Goal: Find specific page/section: Find specific page/section

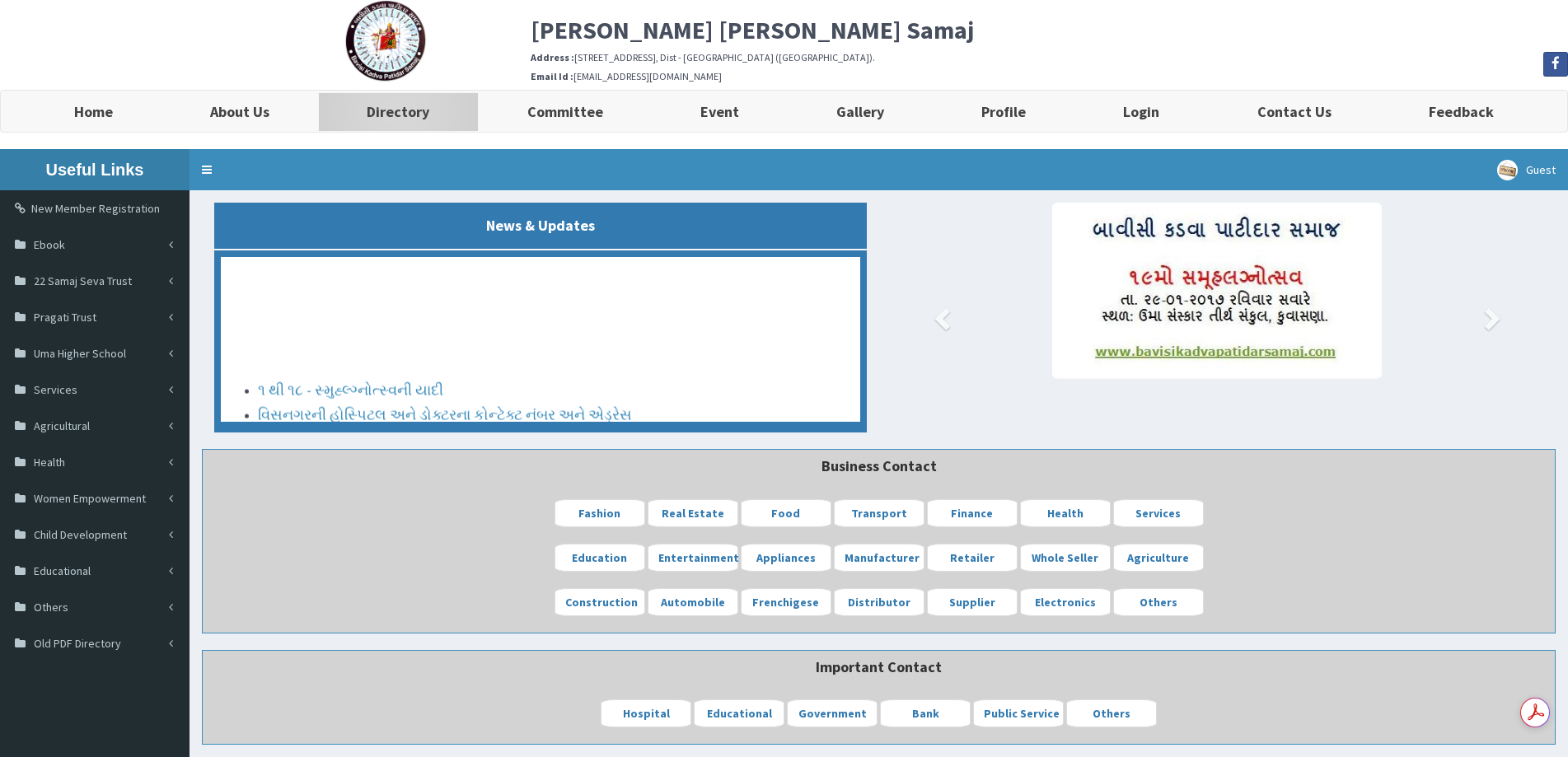
click at [414, 116] on b "Directory" at bounding box center [398, 112] width 63 height 19
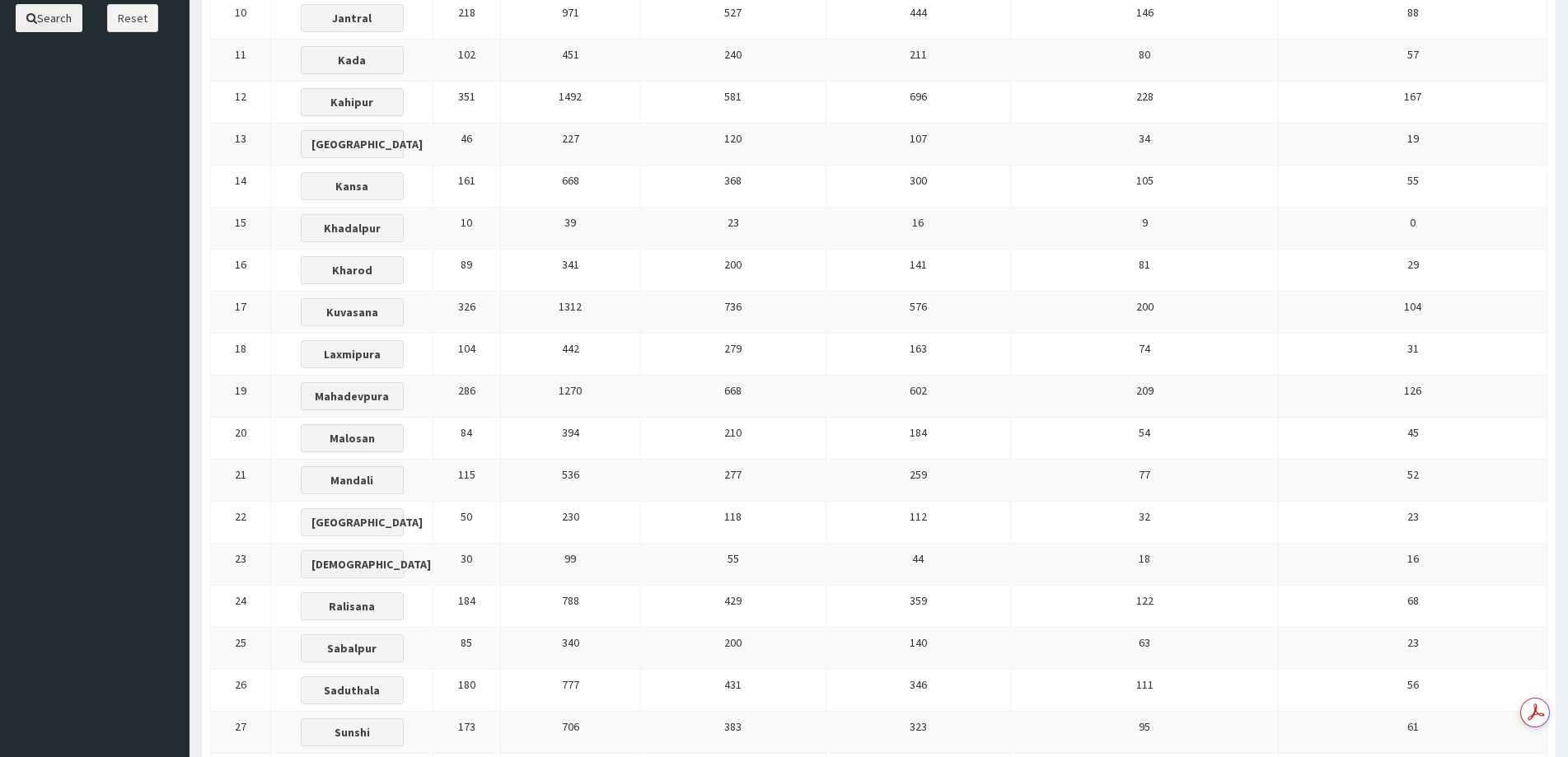
scroll to position [741, 0]
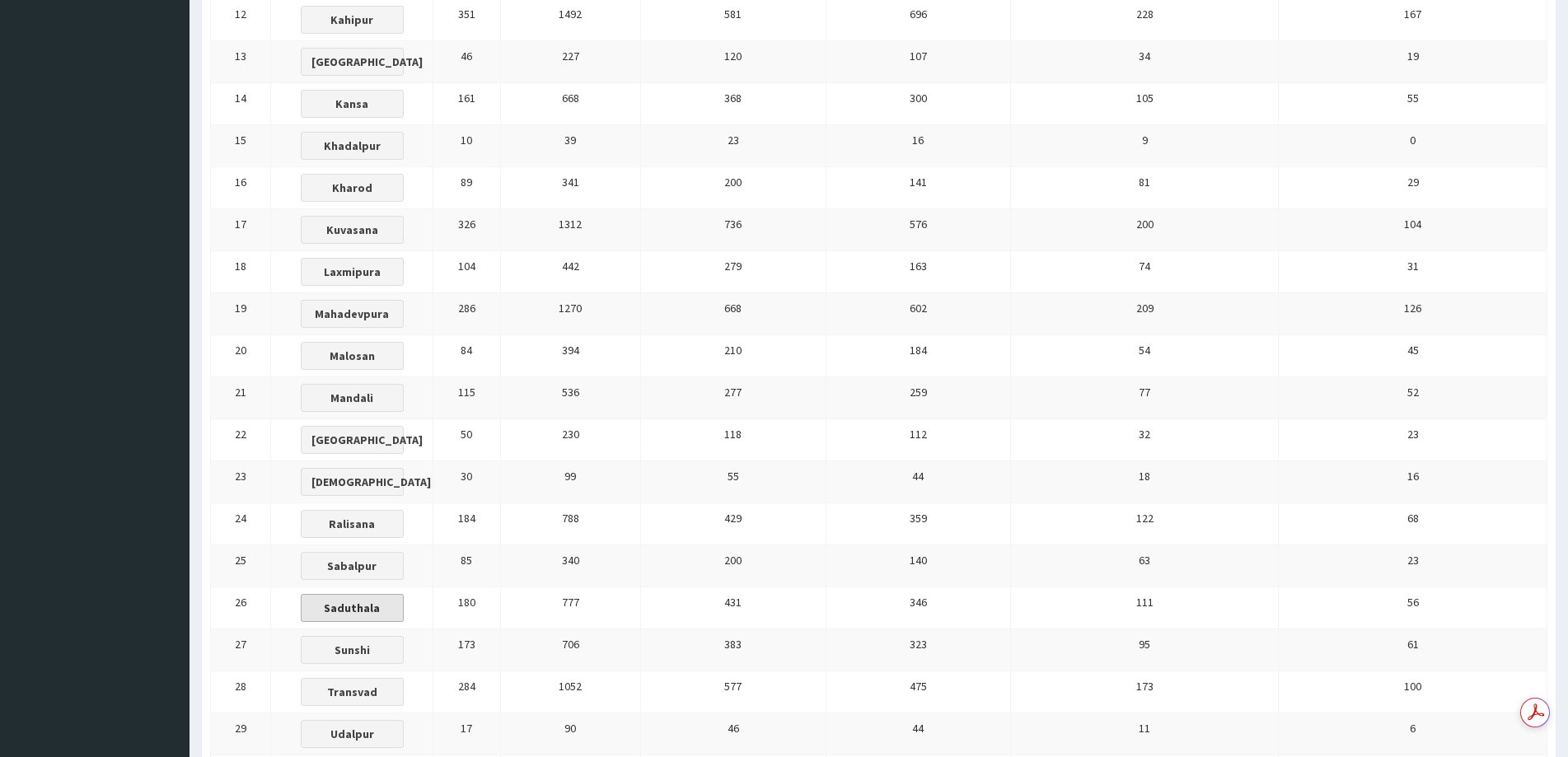
click at [380, 606] on b "Saduthala" at bounding box center [351, 608] width 56 height 15
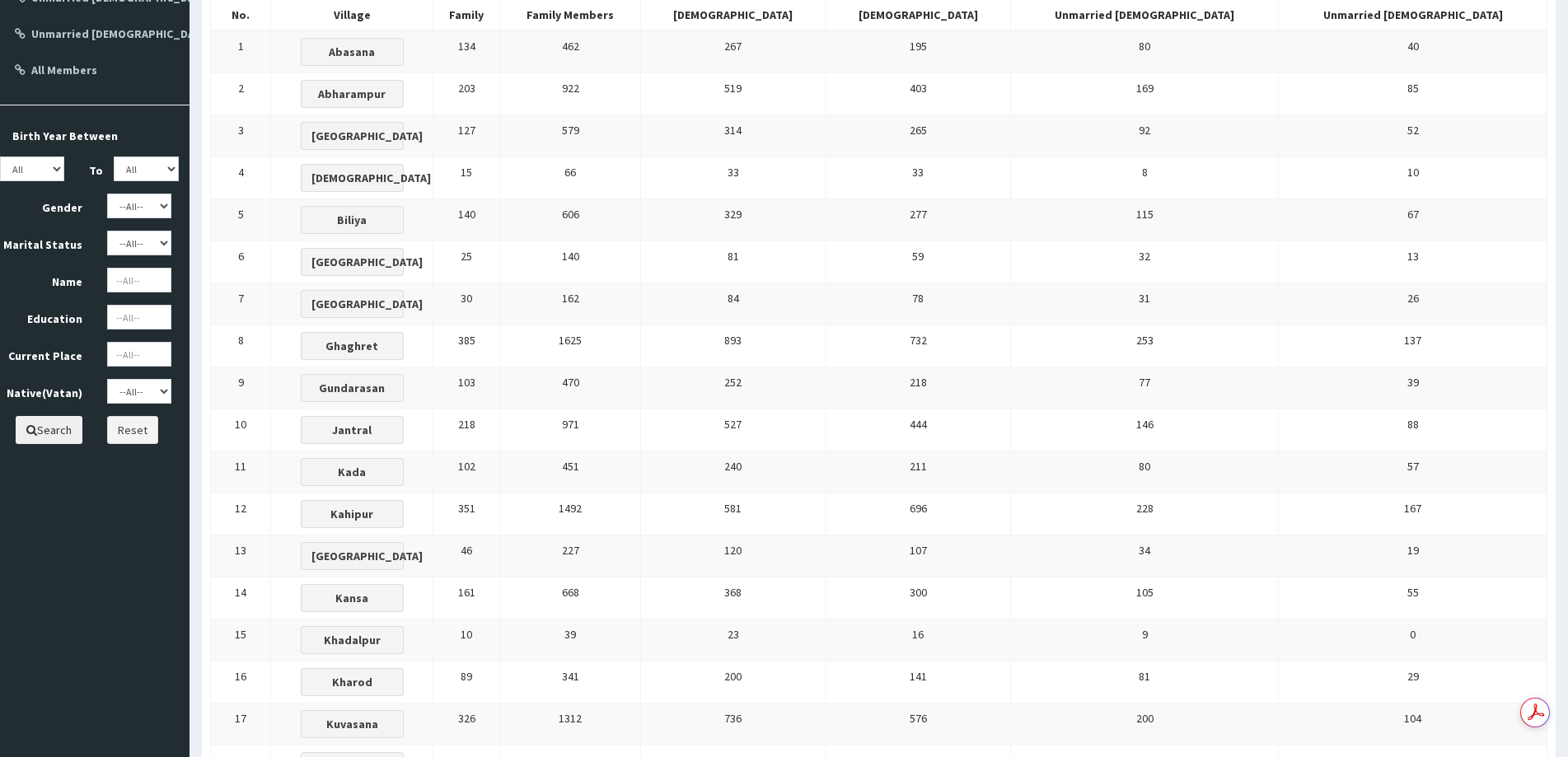
scroll to position [329, 0]
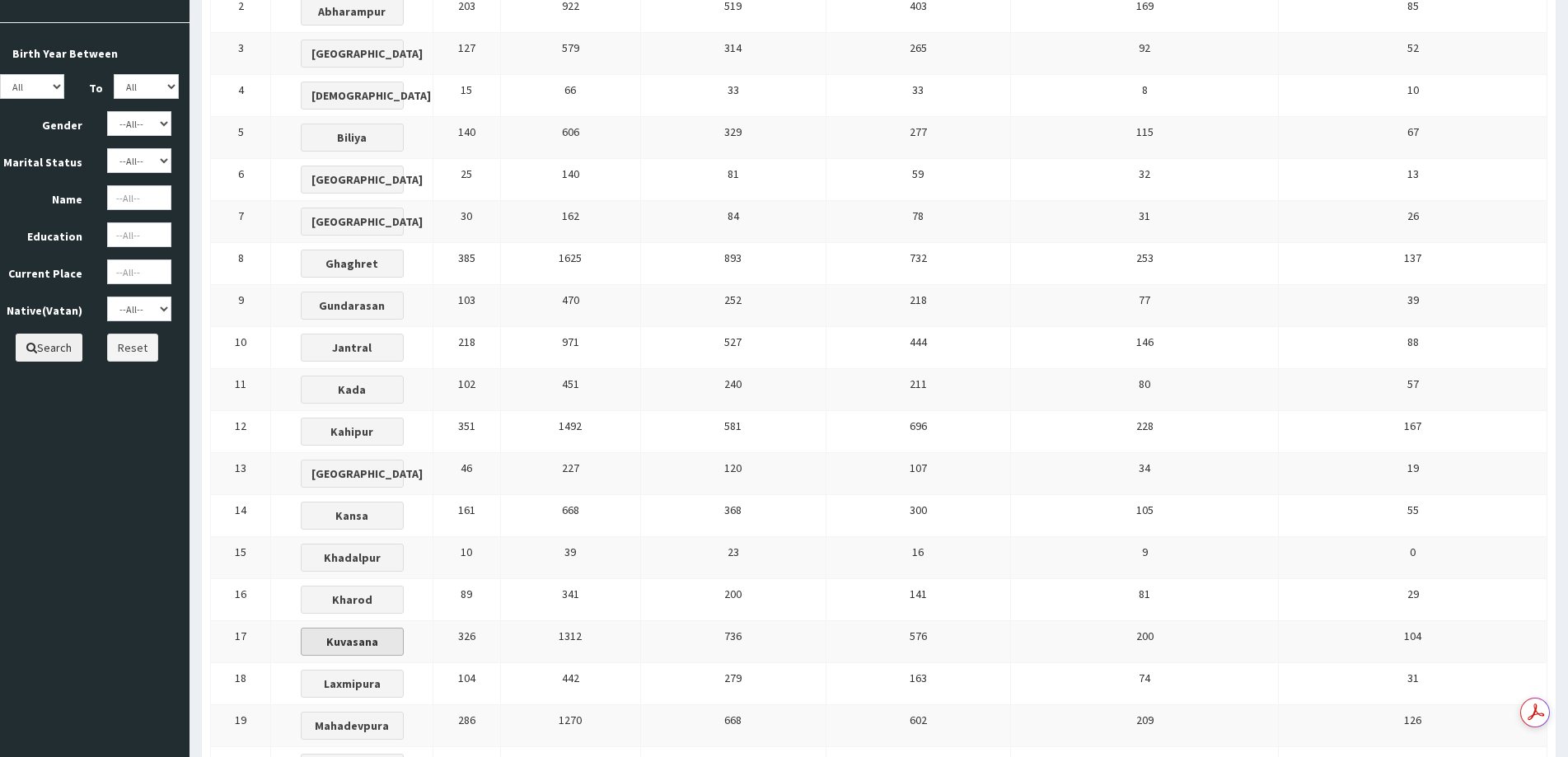
click at [378, 641] on b "Kuvasana" at bounding box center [352, 641] width 52 height 15
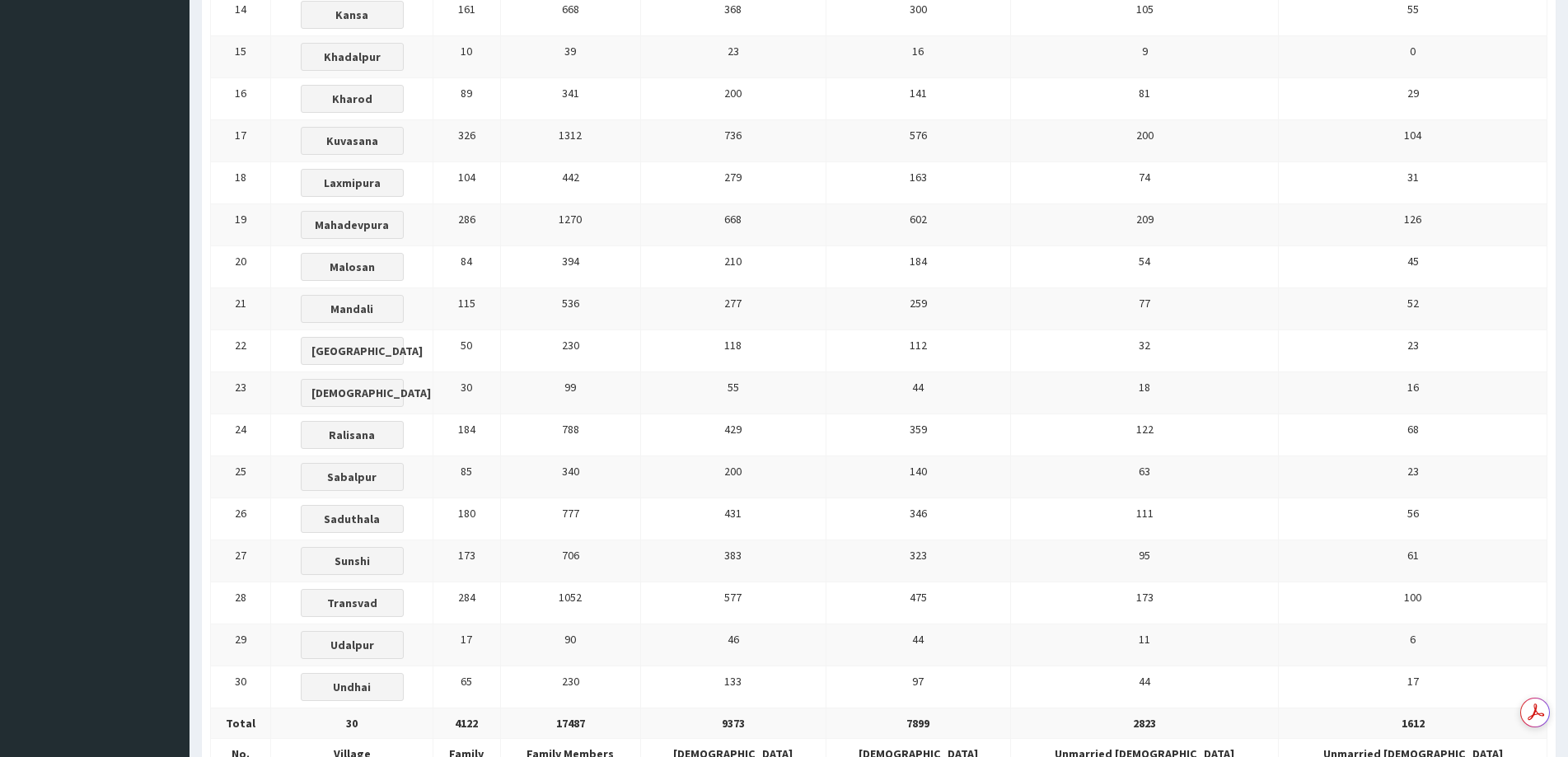
scroll to position [938, 0]
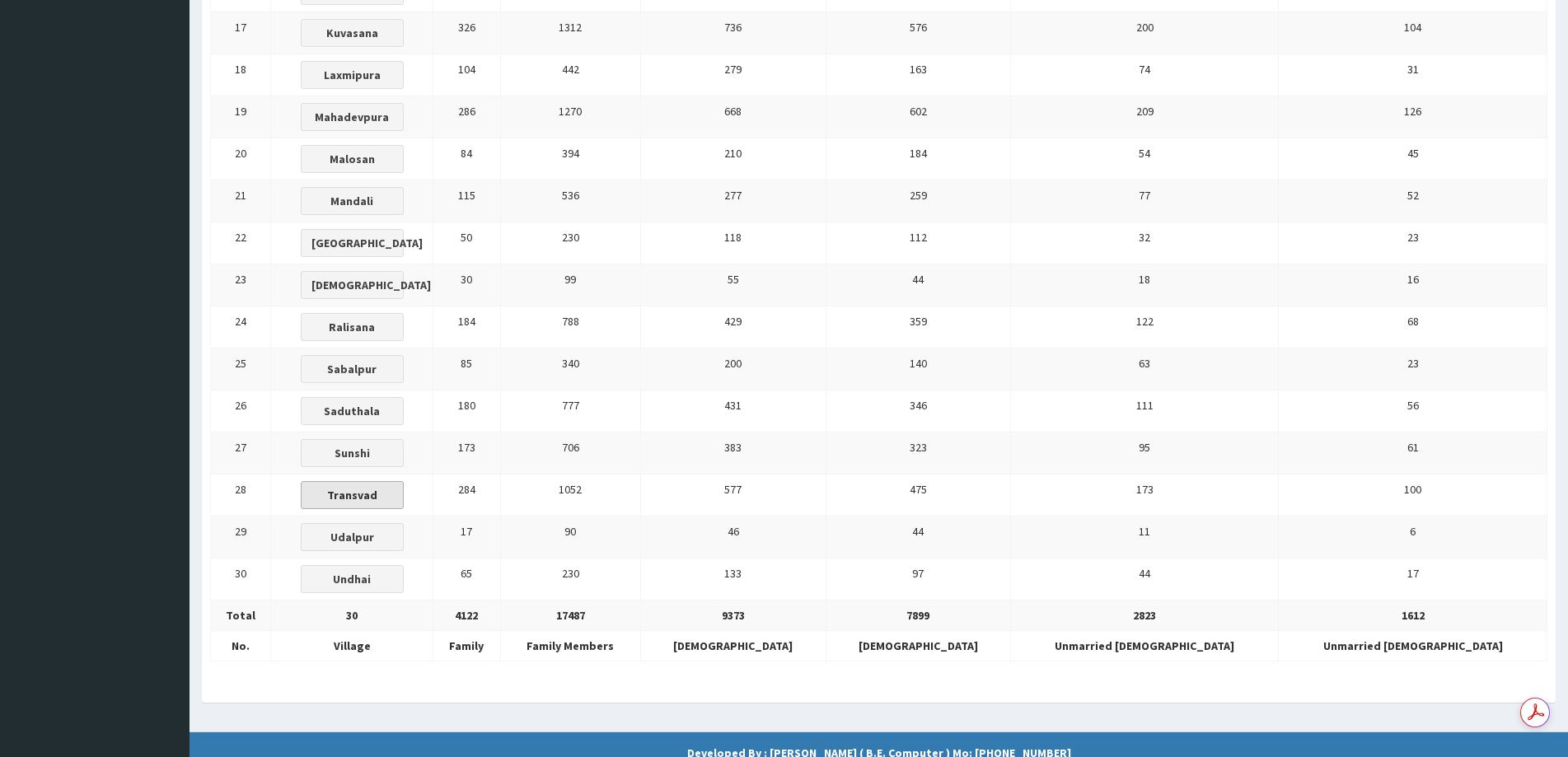
click at [377, 495] on b "Transvad" at bounding box center [352, 495] width 50 height 15
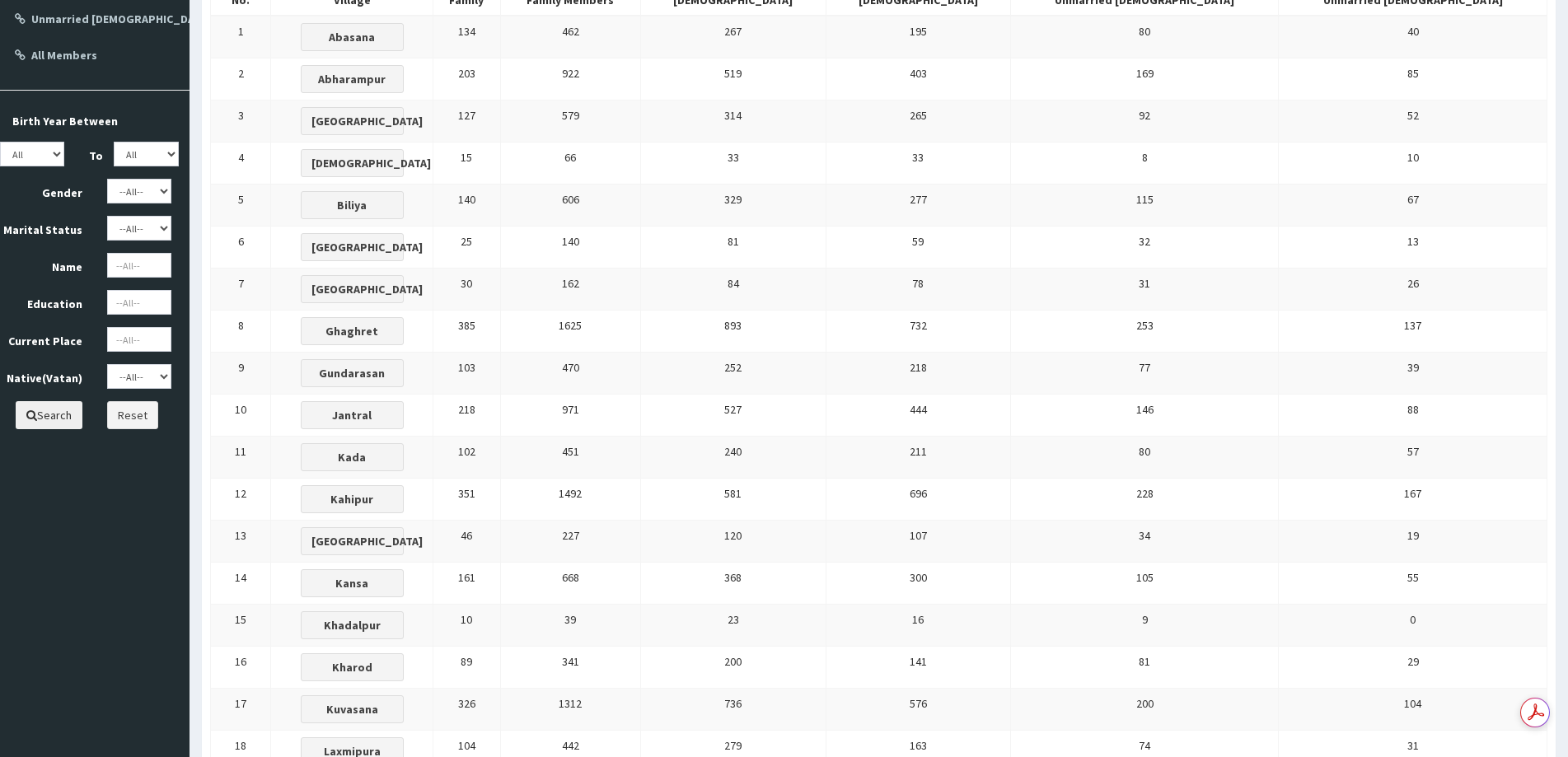
scroll to position [495, 0]
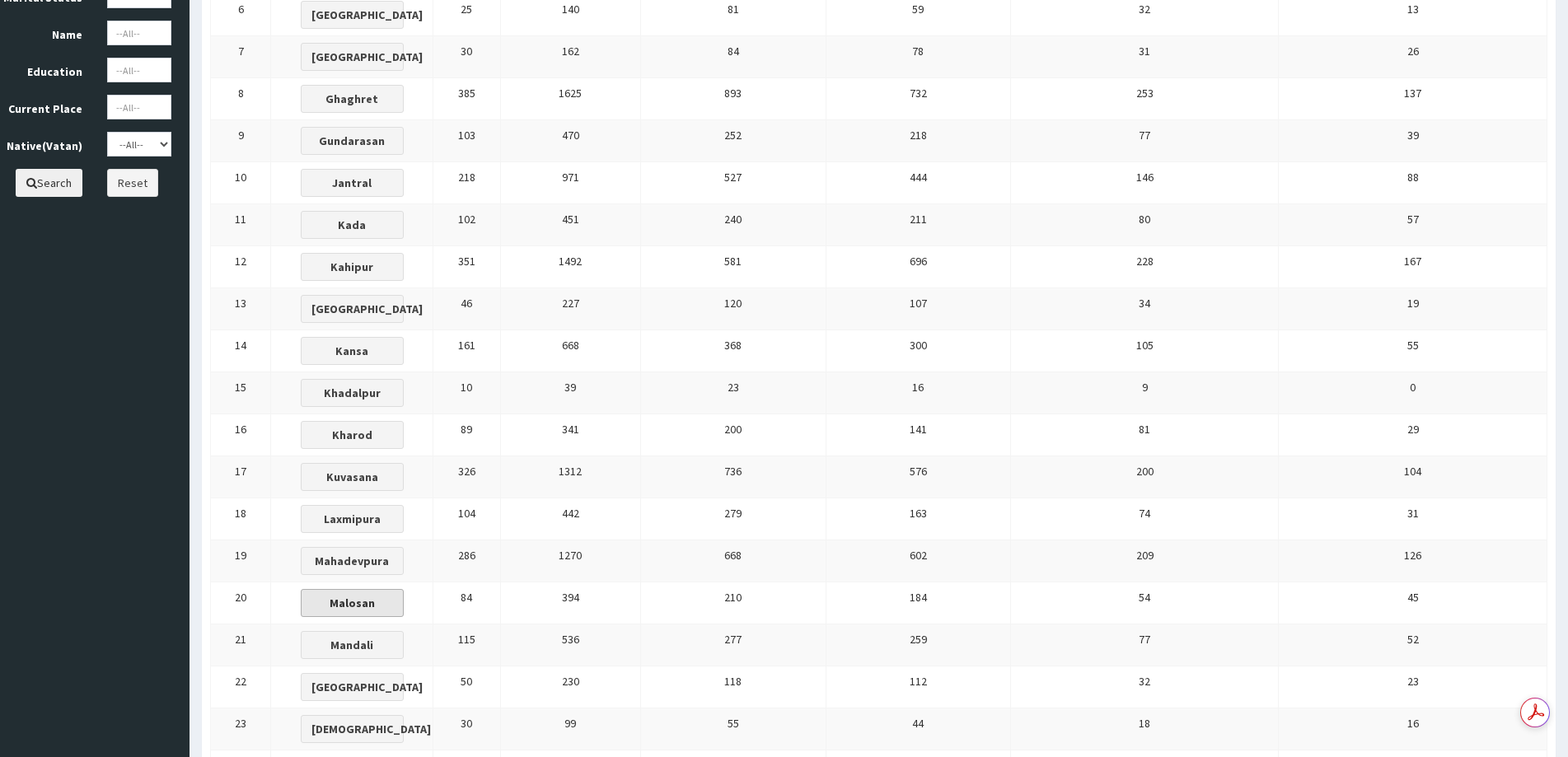
click at [375, 605] on b "Malosan" at bounding box center [352, 602] width 45 height 15
